Goal: Information Seeking & Learning: Learn about a topic

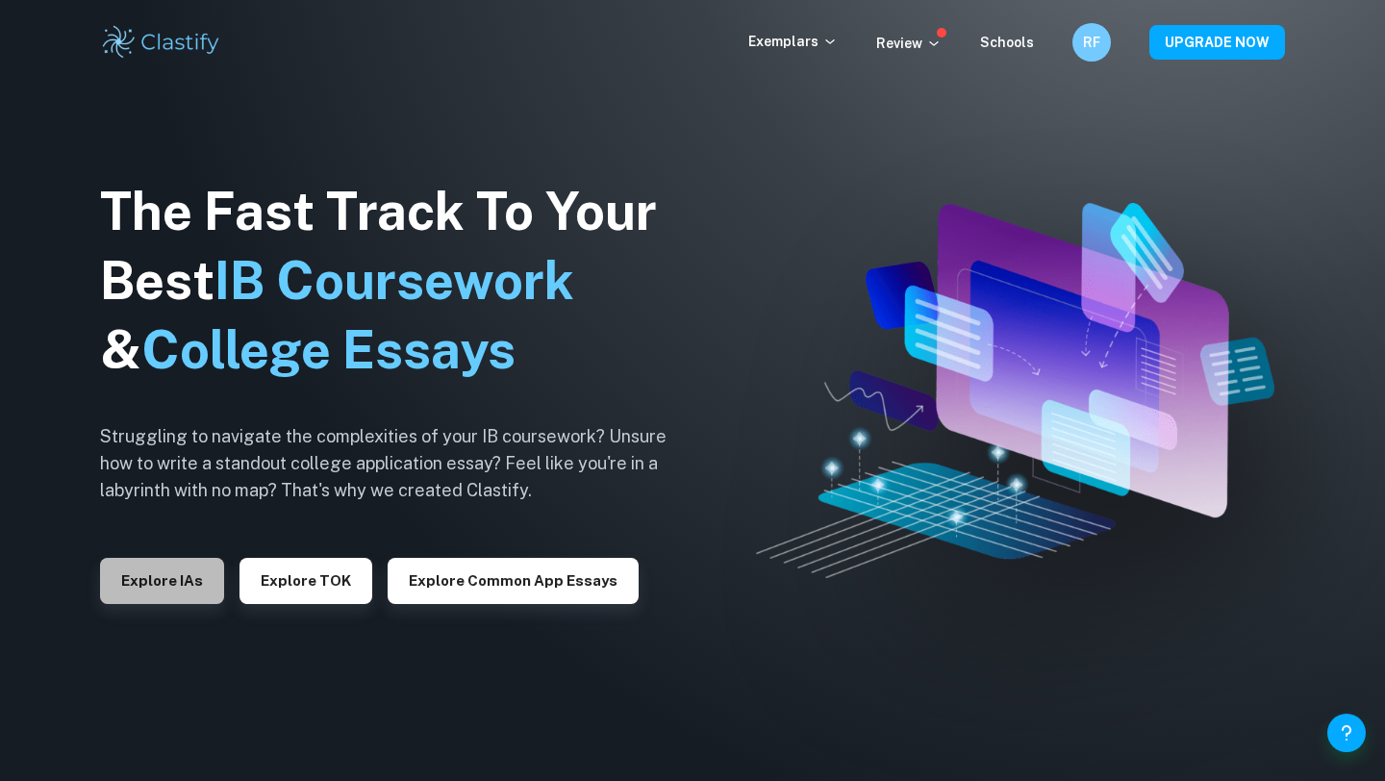
click at [198, 579] on button "Explore IAs" at bounding box center [162, 581] width 124 height 46
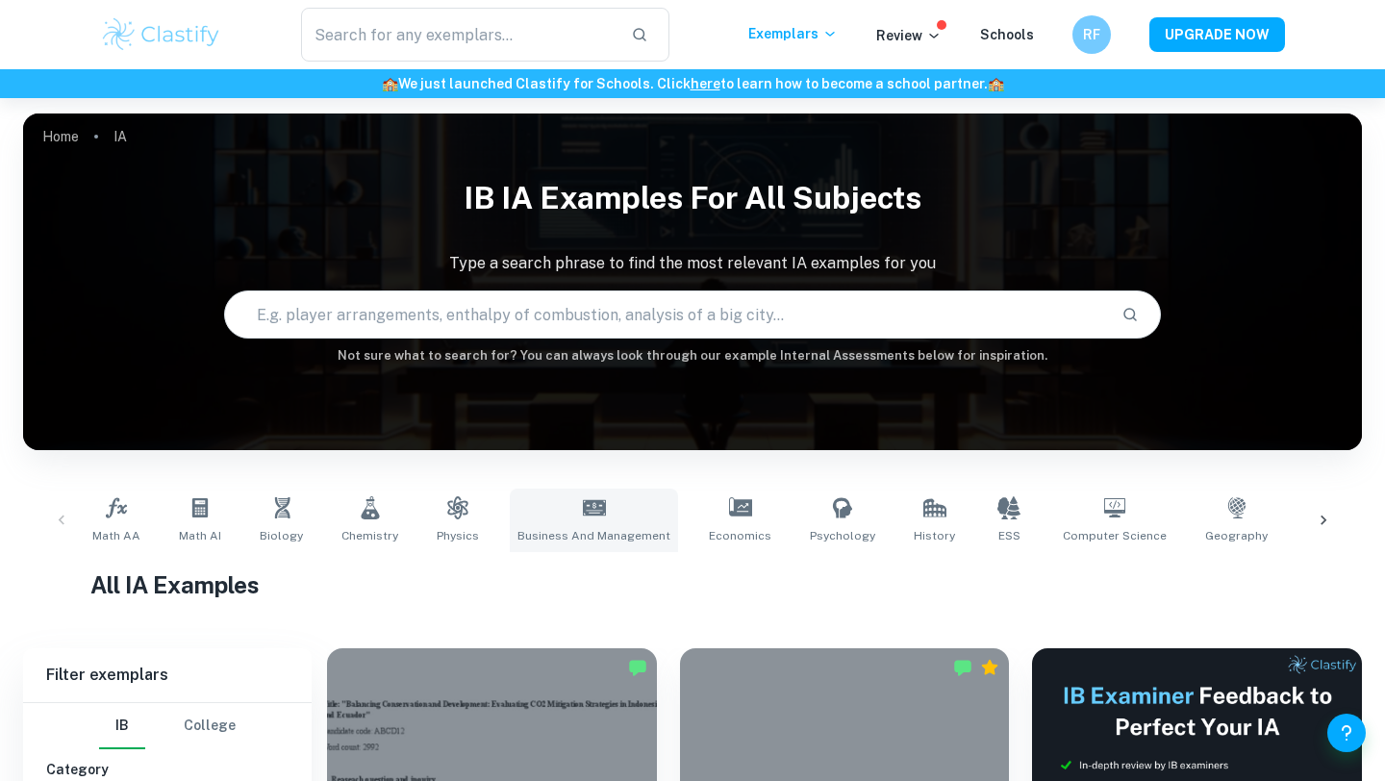
click at [590, 496] on icon at bounding box center [594, 507] width 23 height 23
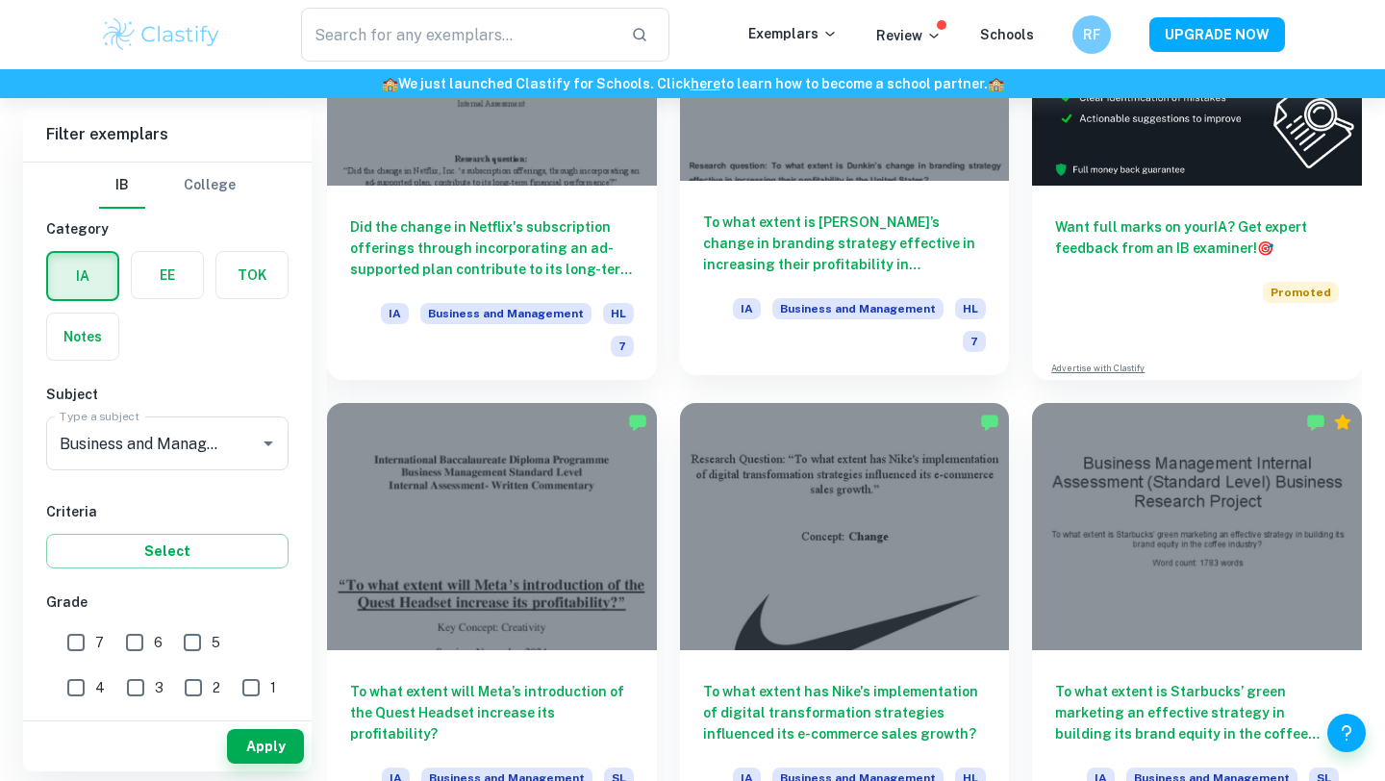
scroll to position [752, 0]
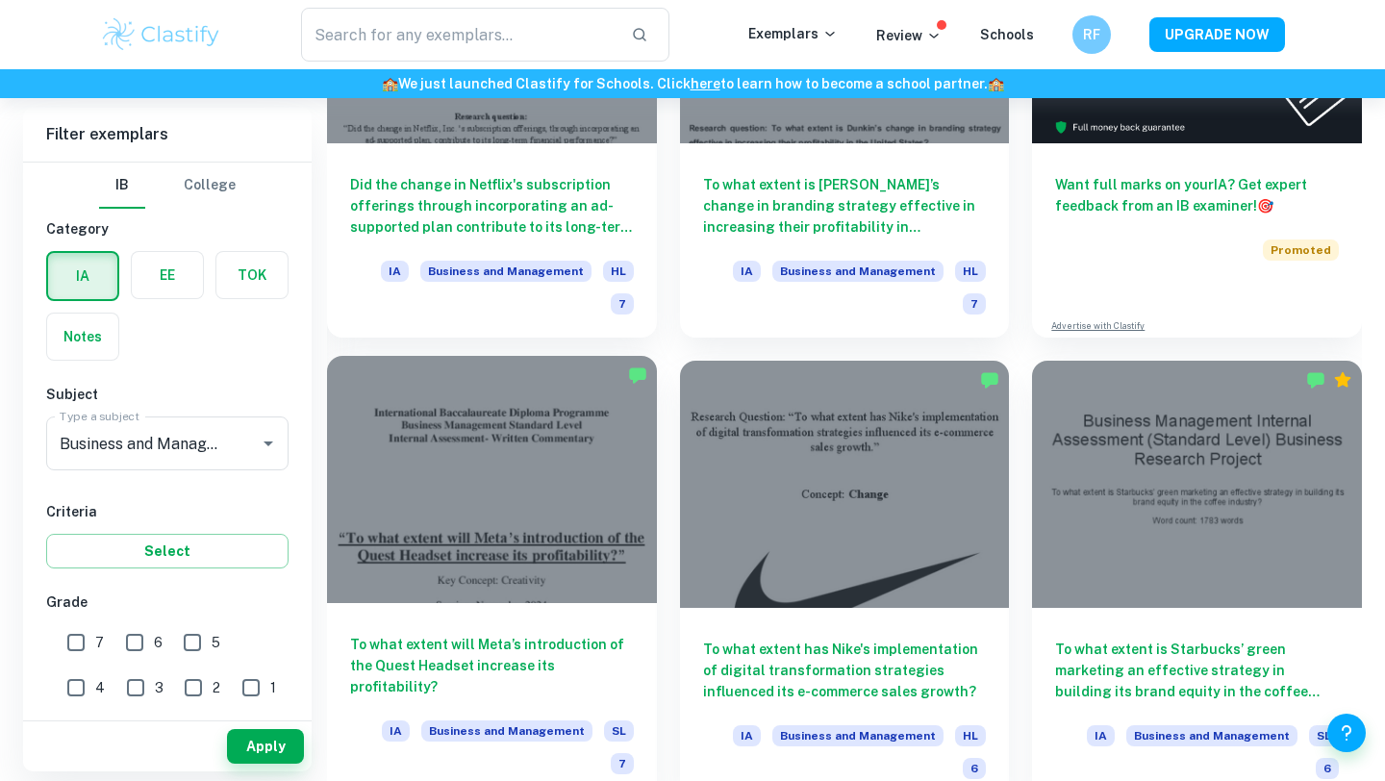
click at [605, 484] on div at bounding box center [492, 479] width 330 height 247
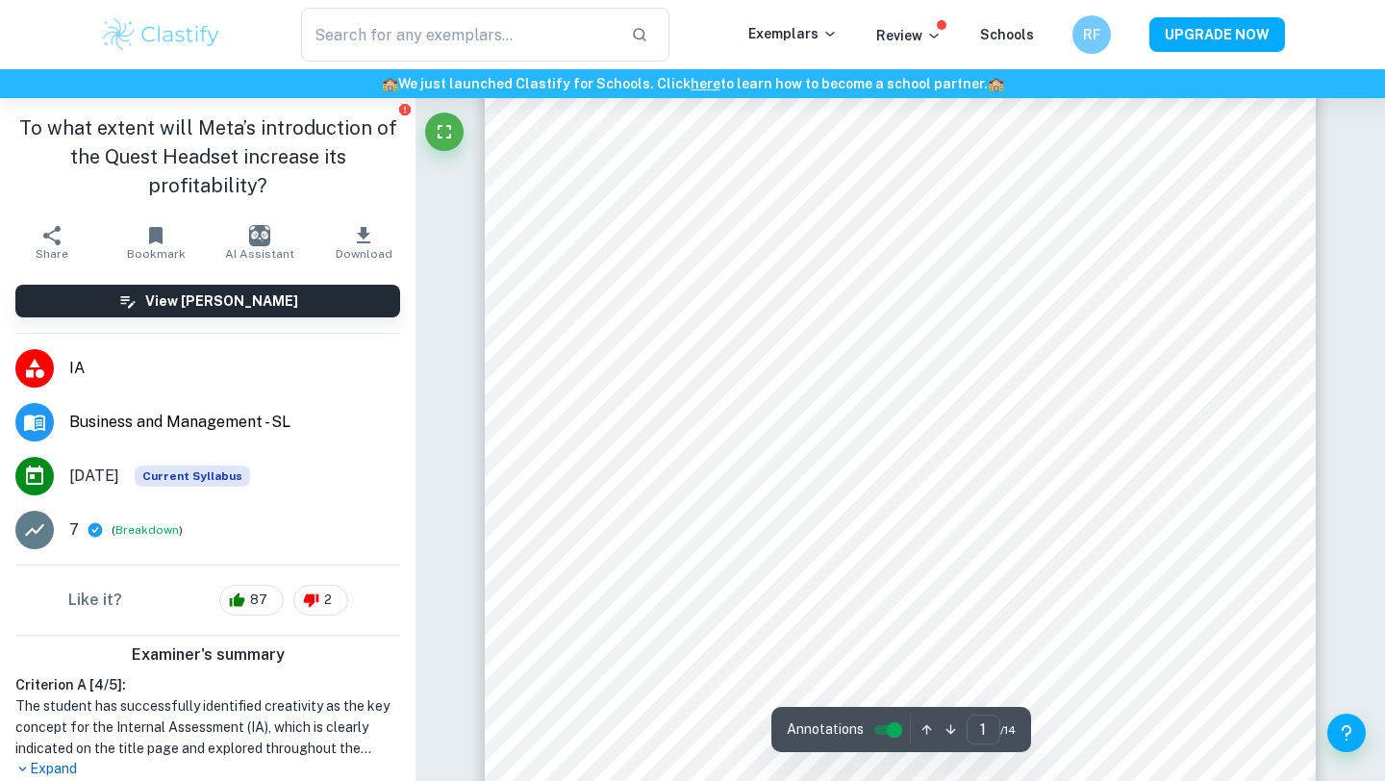
scroll to position [487, 0]
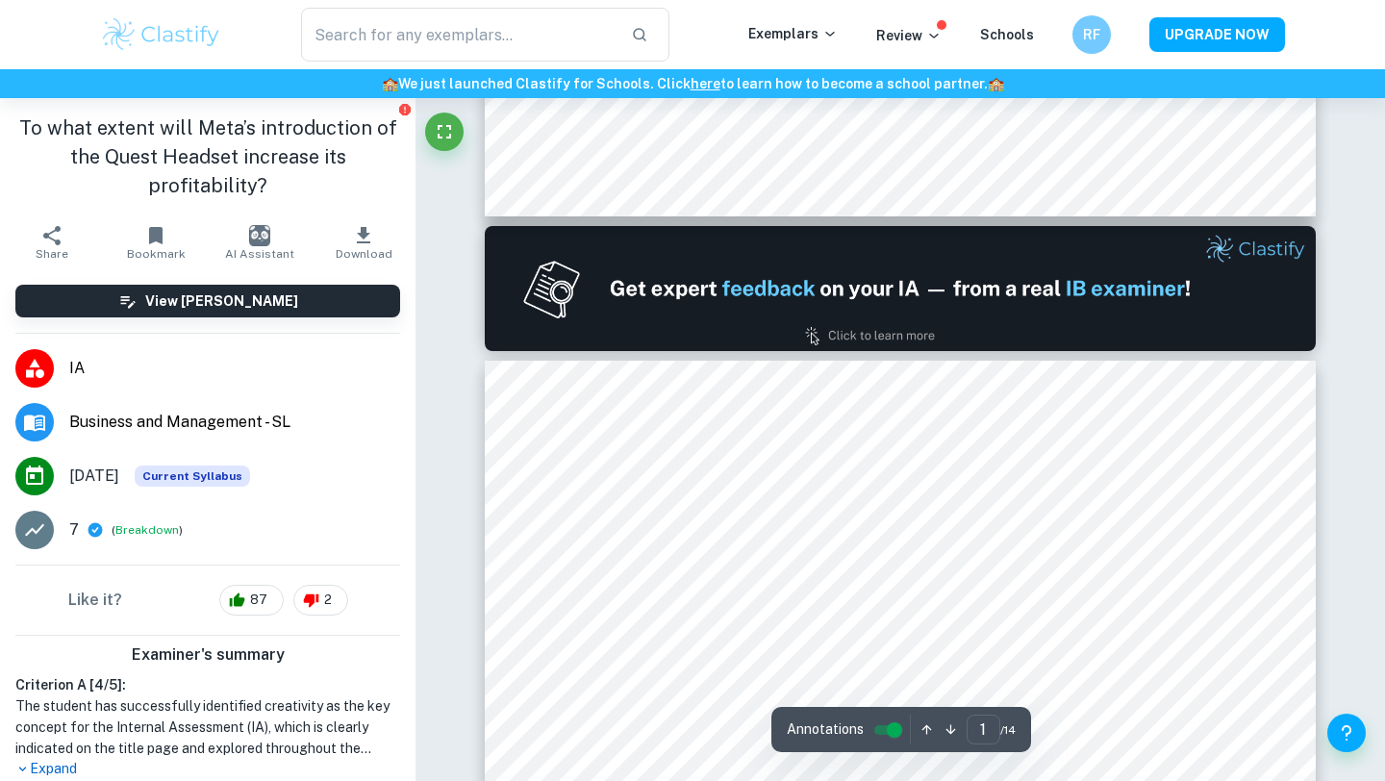
type input "2"
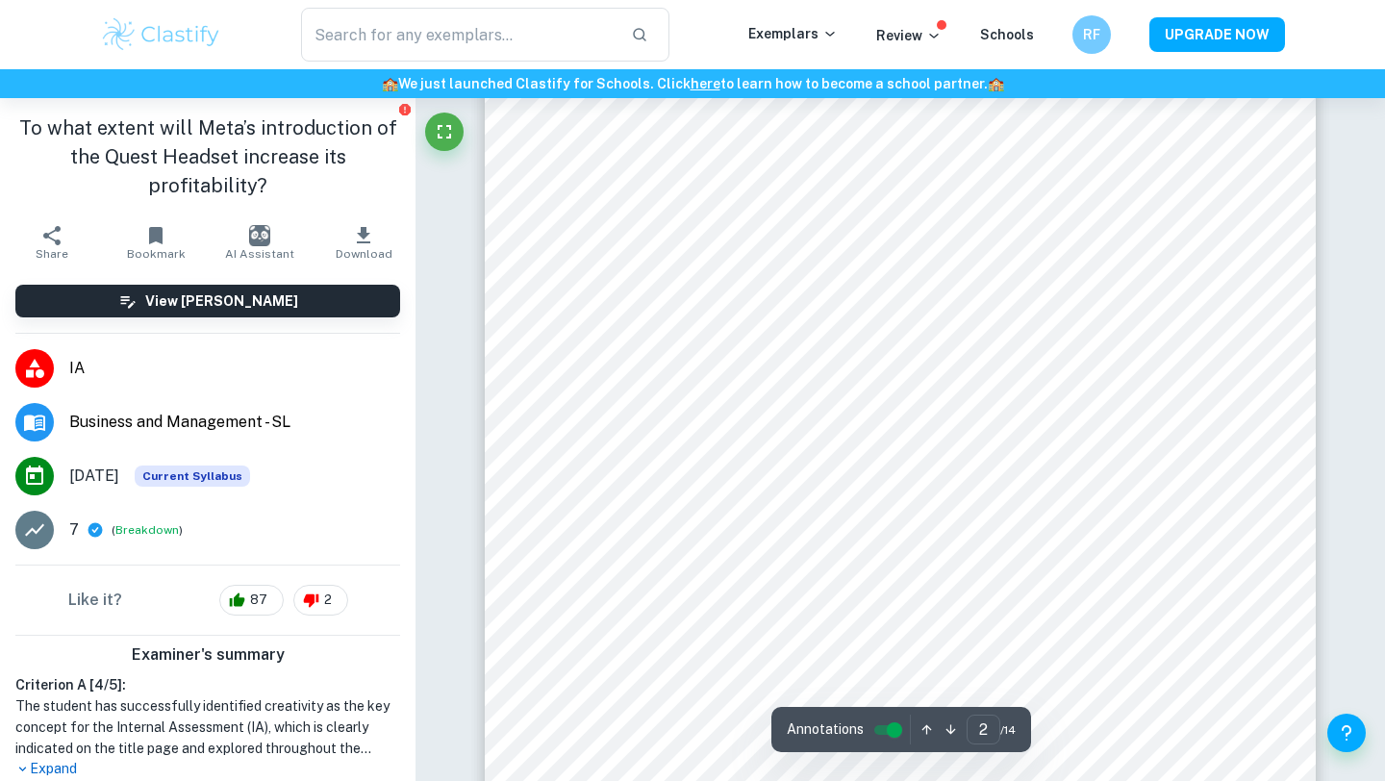
scroll to position [1403, 0]
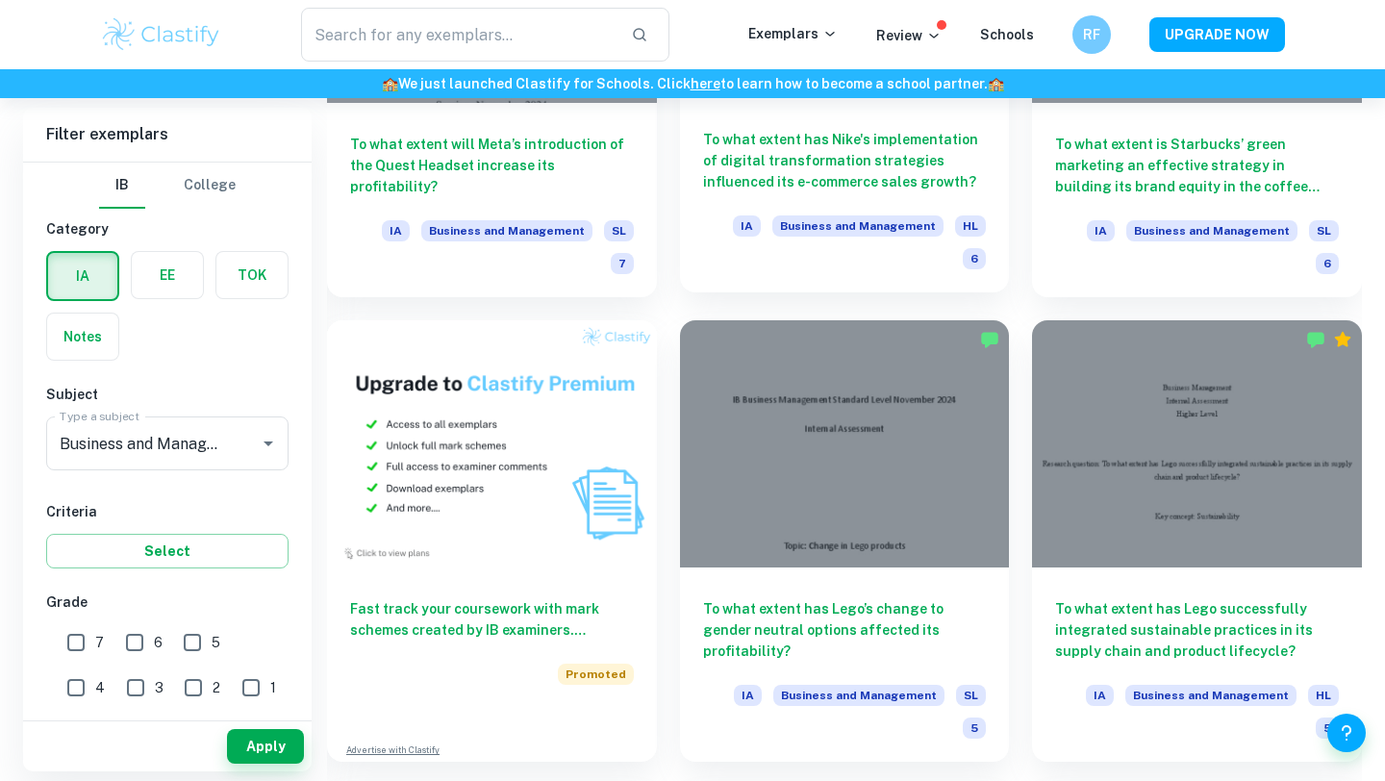
scroll to position [1261, 0]
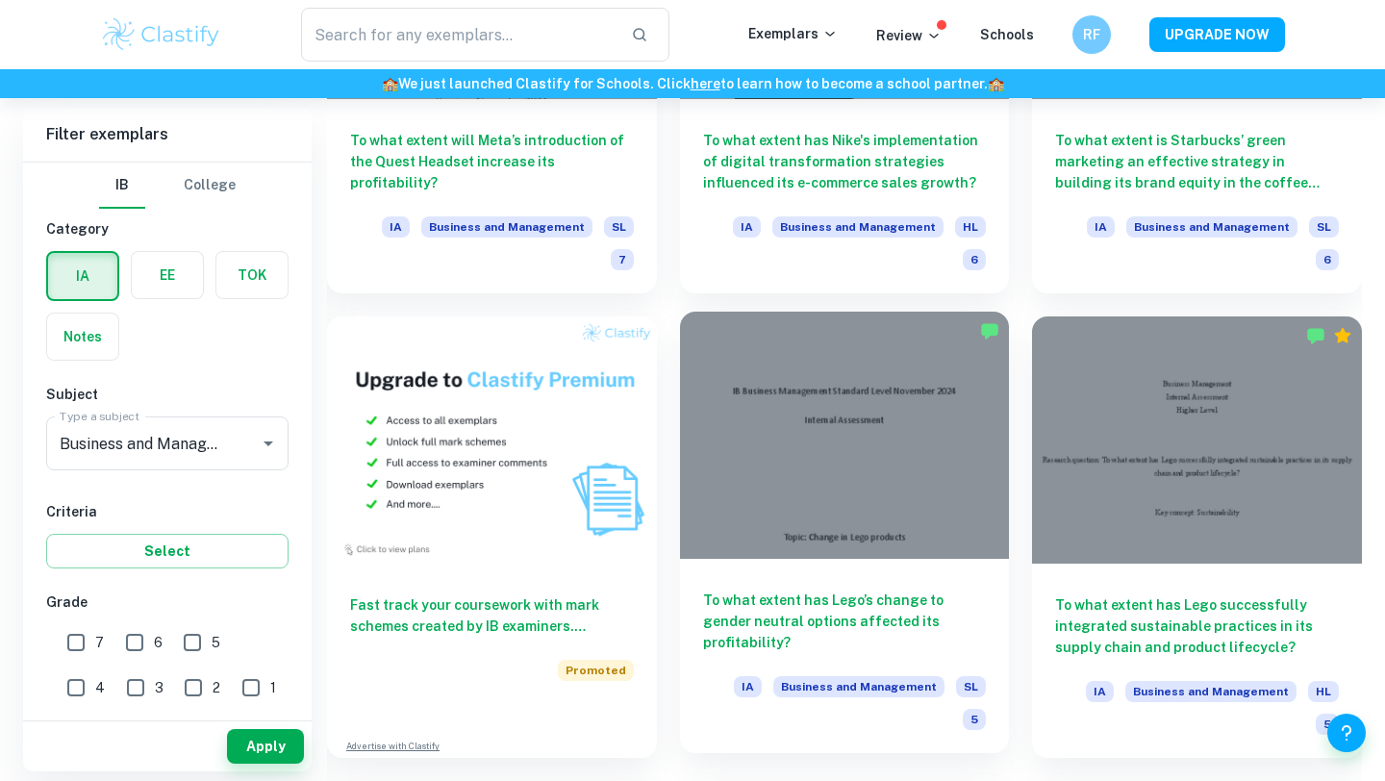
click at [780, 422] on div at bounding box center [845, 435] width 330 height 247
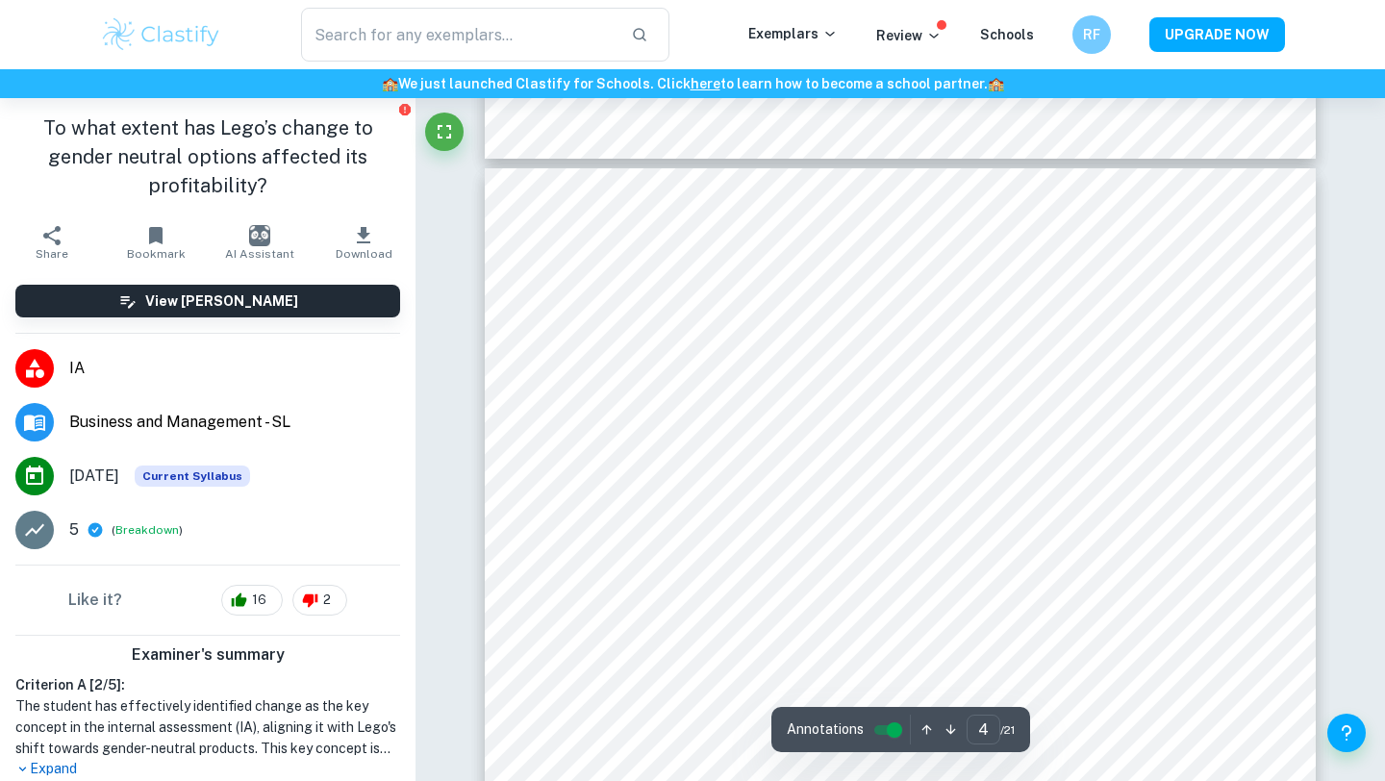
scroll to position [3767, 0]
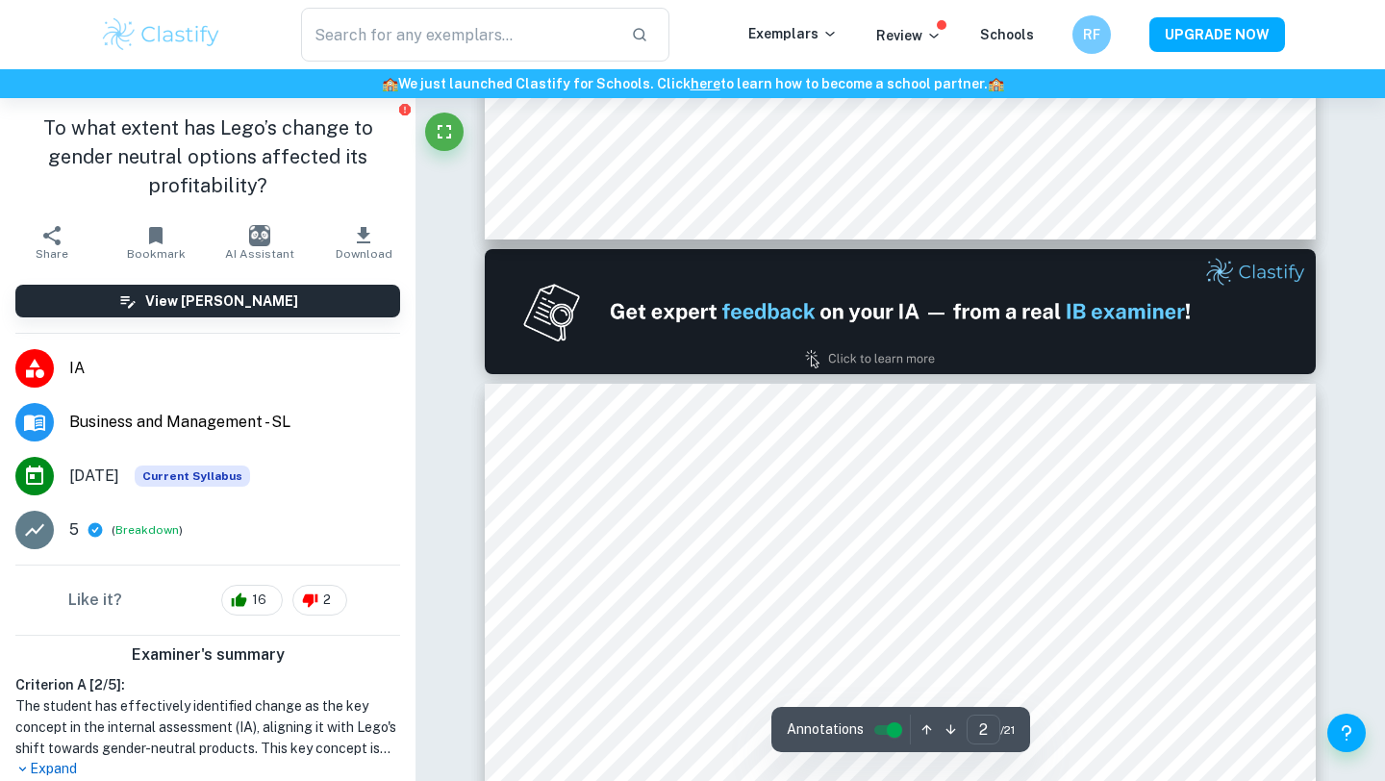
type input "1"
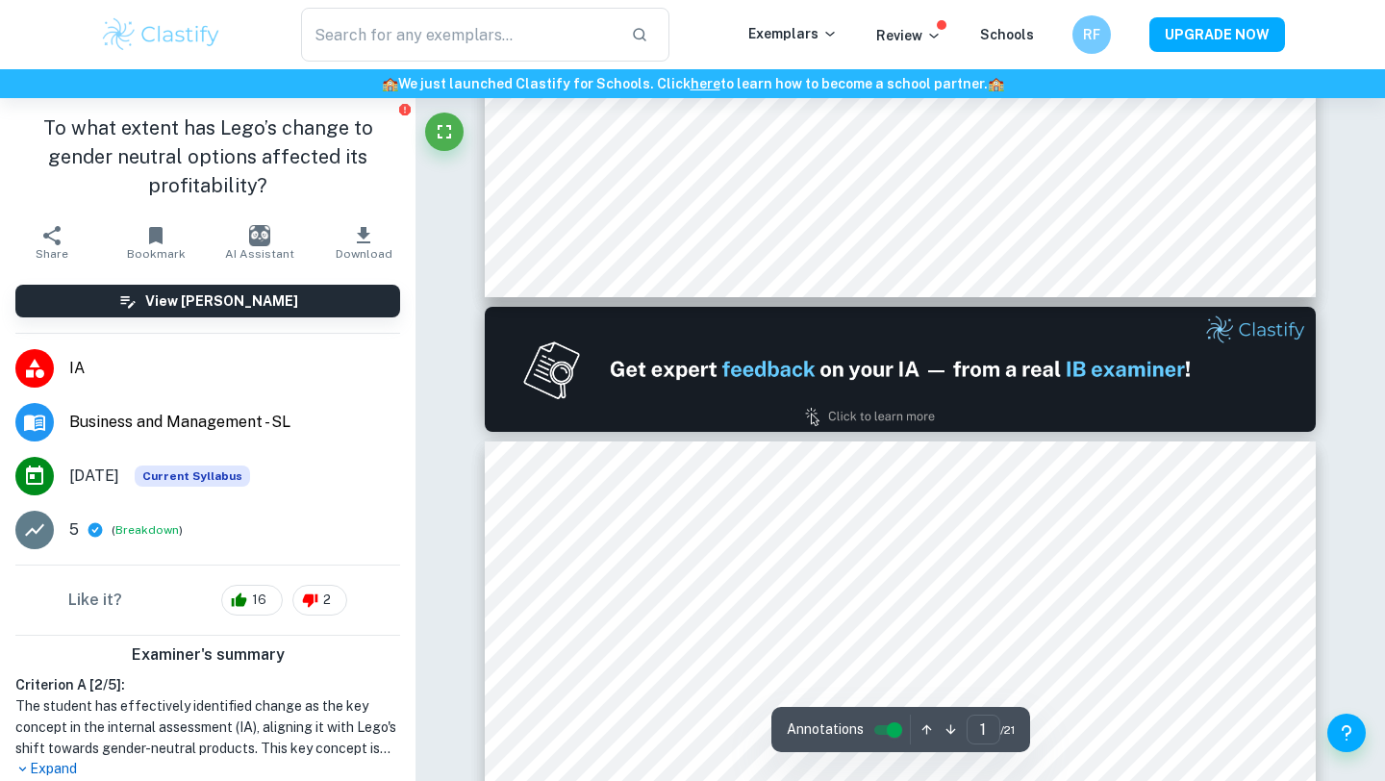
scroll to position [946, 0]
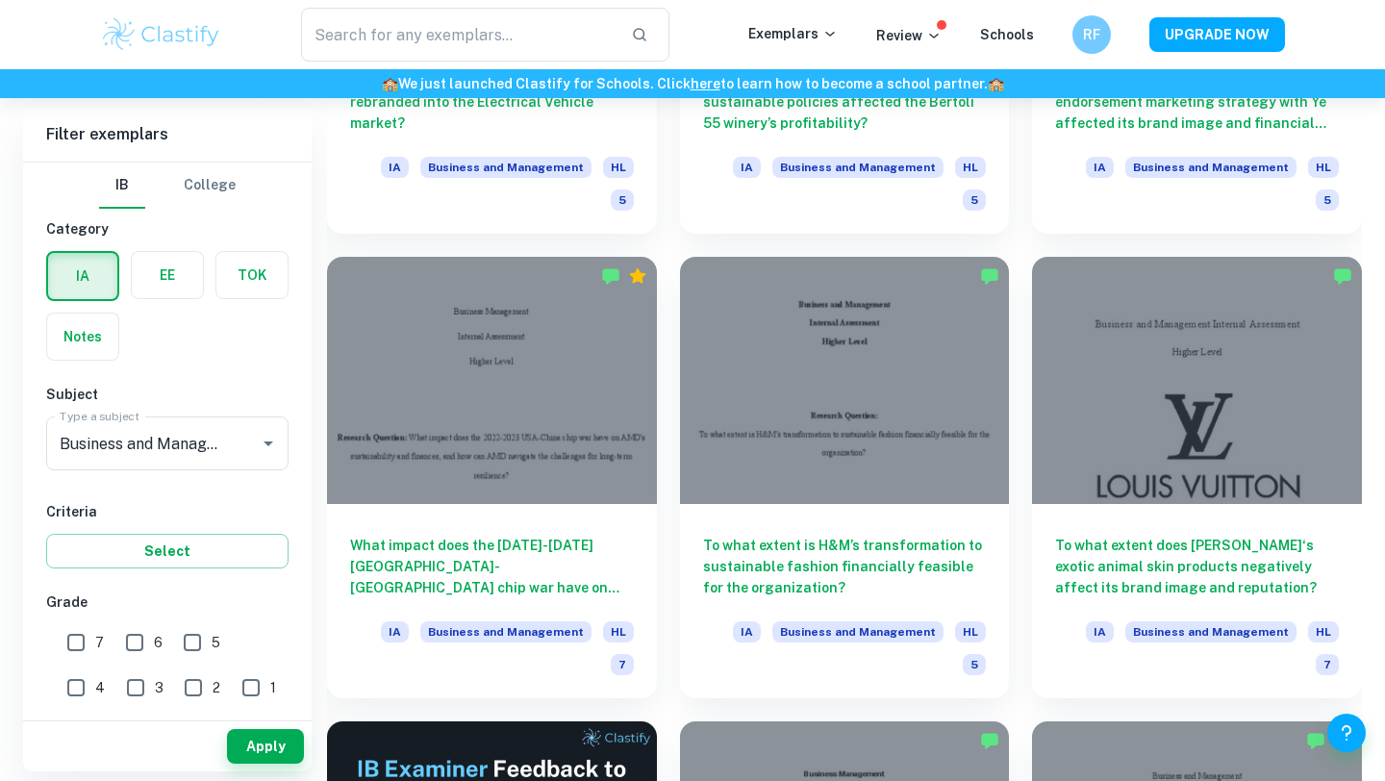
scroll to position [2721, 0]
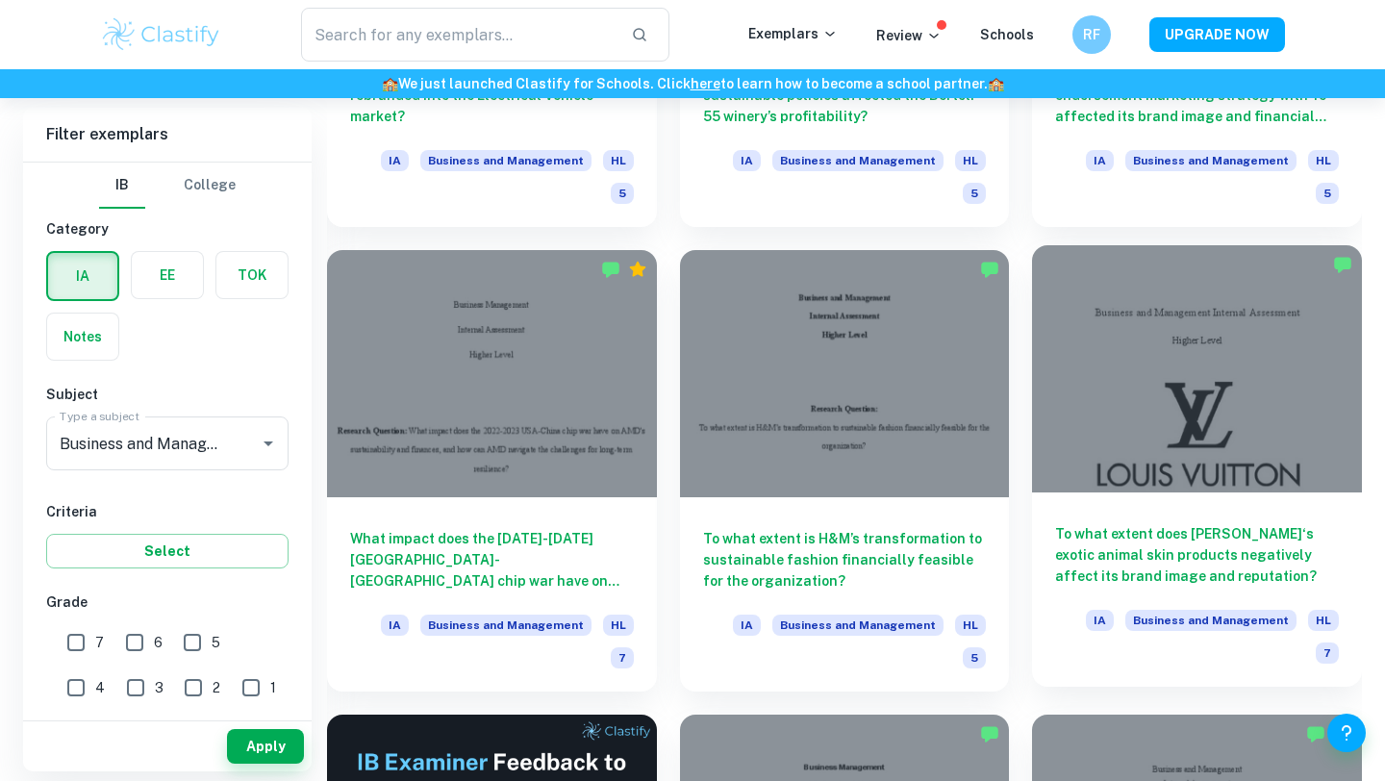
click at [1146, 318] on div at bounding box center [1197, 368] width 330 height 247
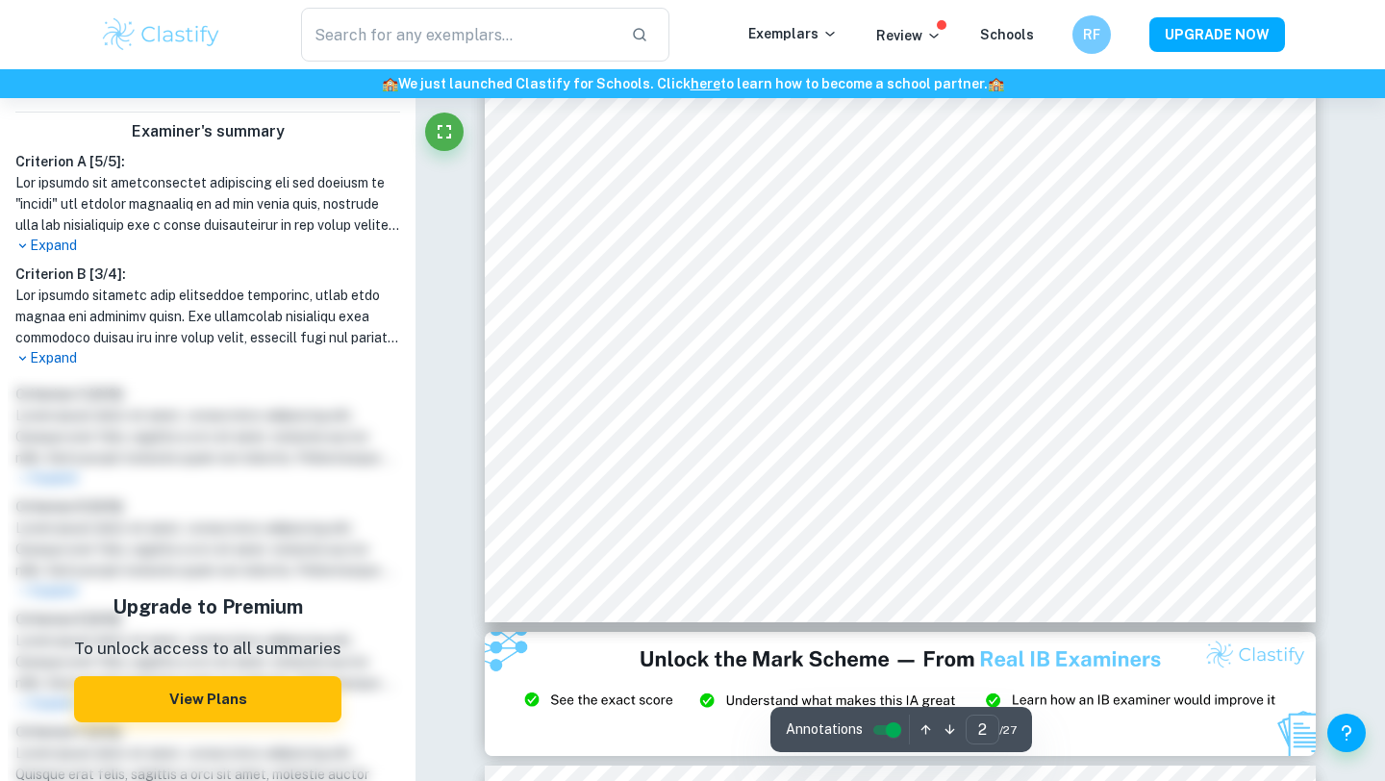
scroll to position [1794, 0]
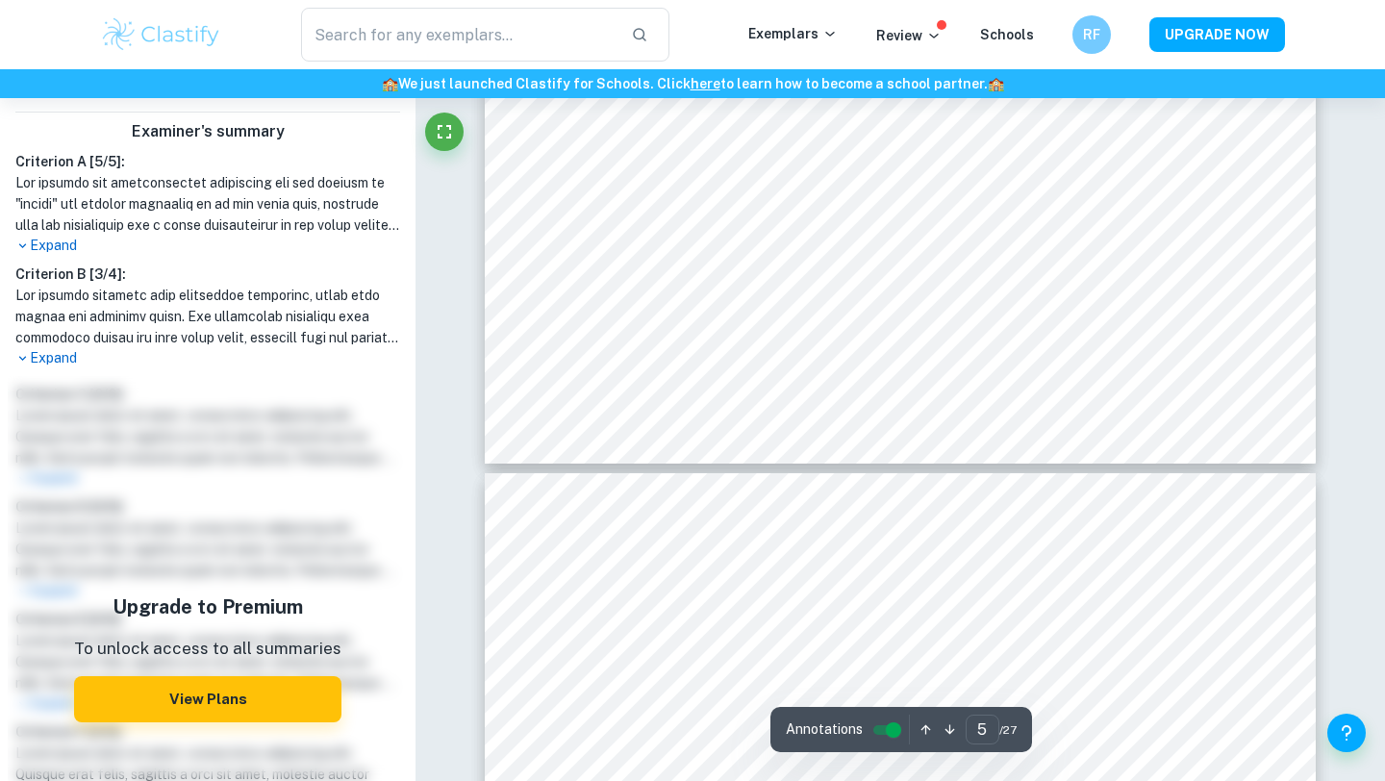
type input "4"
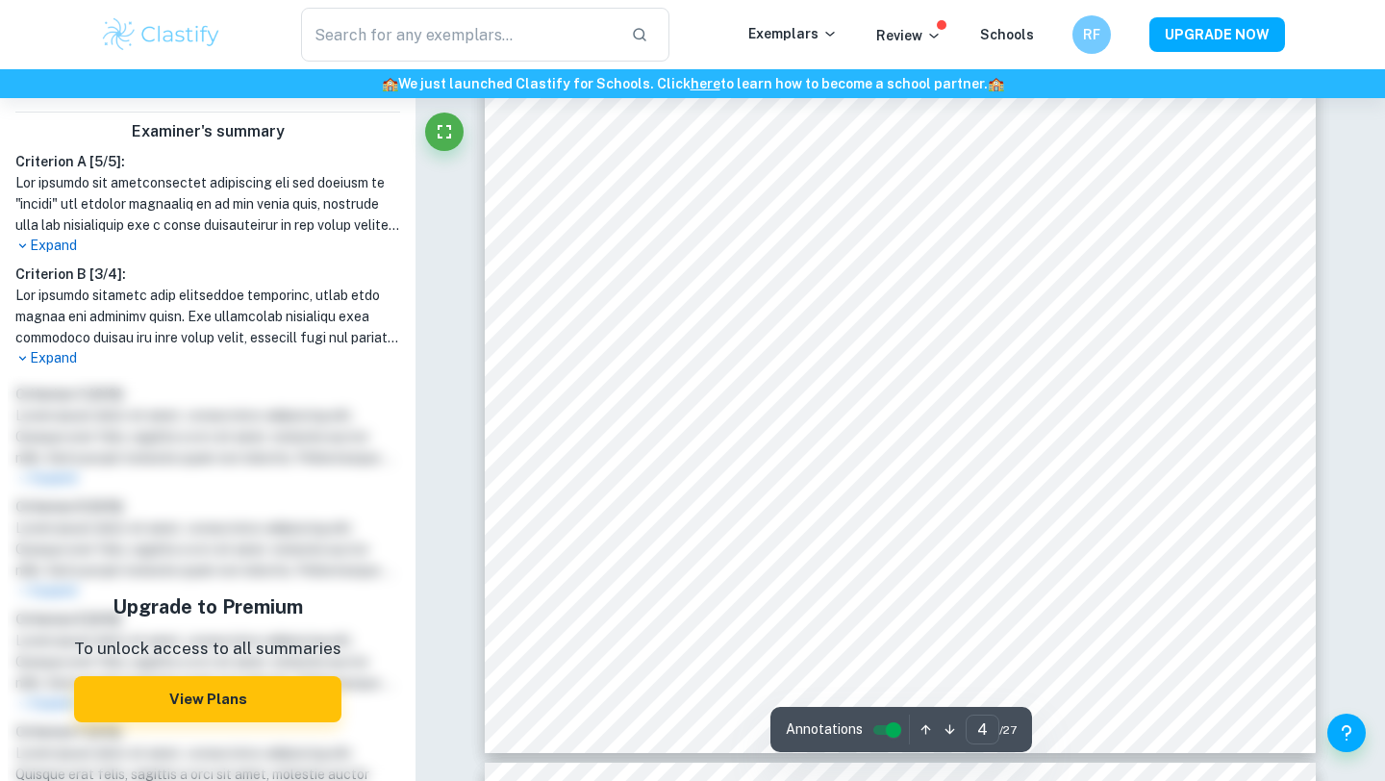
scroll to position [3961, 0]
